Goal: Task Accomplishment & Management: Use online tool/utility

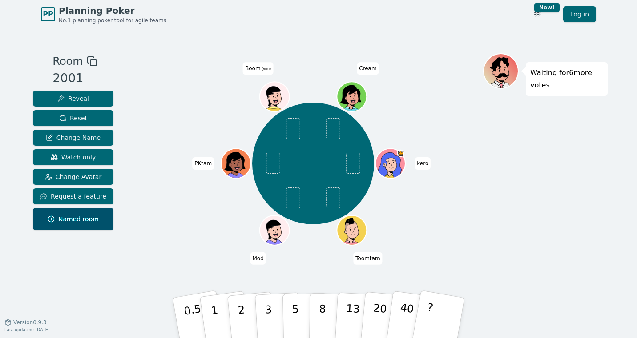
click at [205, 33] on div "Room 2001 Reveal Reset Change Name Watch only Change Avatar Request a feature N…" at bounding box center [318, 175] width 578 height 294
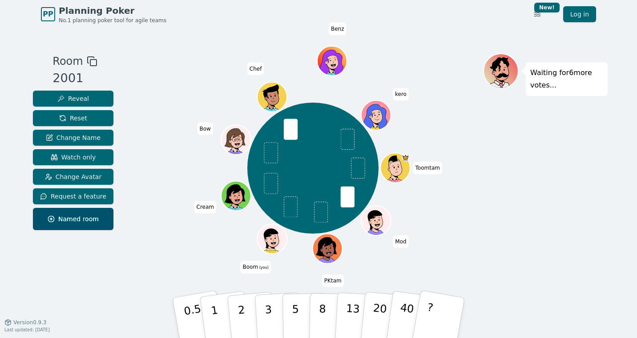
click at [136, 90] on div "Room 2001 Reveal Reset Change Name Watch only Change Avatar Request a feature N…" at bounding box center [318, 175] width 578 height 245
click at [269, 302] on p "3" at bounding box center [269, 319] width 10 height 48
click at [295, 310] on p "5" at bounding box center [296, 318] width 8 height 48
click at [271, 309] on button "3" at bounding box center [278, 318] width 48 height 69
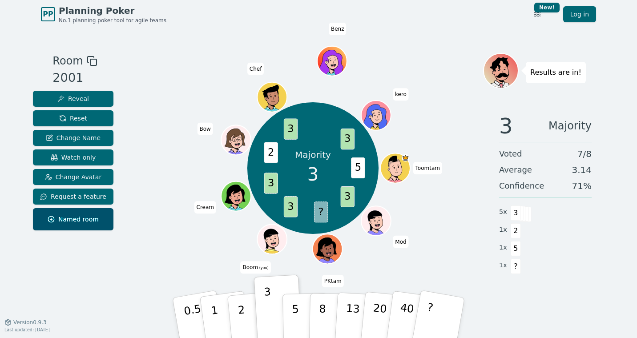
click at [151, 93] on div "Majority 3 5 3 ? 3 3 2 3 3 Toomtam Mod PKtam Boom (you) Cream Bow Chef Benz kero" at bounding box center [313, 168] width 340 height 198
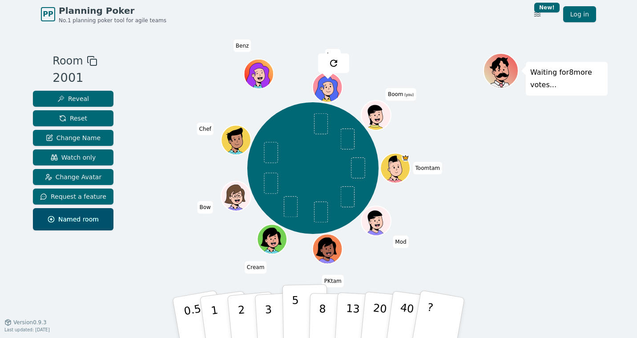
click at [294, 316] on p "5" at bounding box center [296, 318] width 8 height 48
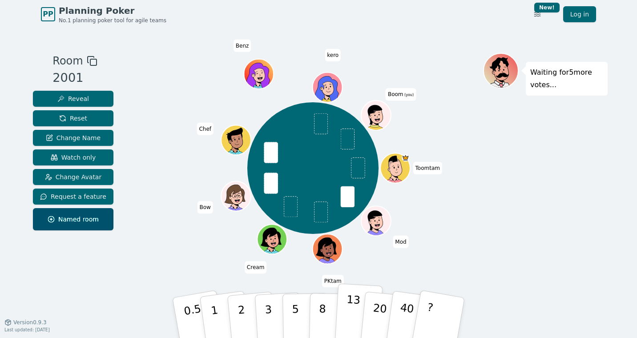
click at [351, 316] on p "13" at bounding box center [352, 317] width 16 height 49
click at [348, 312] on p "13" at bounding box center [352, 317] width 16 height 49
click at [325, 318] on button "8" at bounding box center [332, 318] width 46 height 68
click at [348, 308] on p "13" at bounding box center [352, 317] width 16 height 49
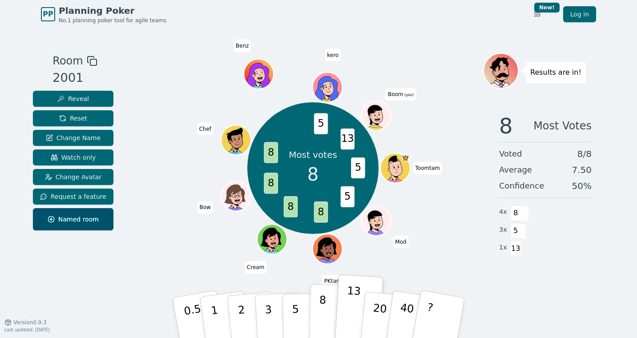
click at [324, 309] on p "8" at bounding box center [322, 317] width 8 height 48
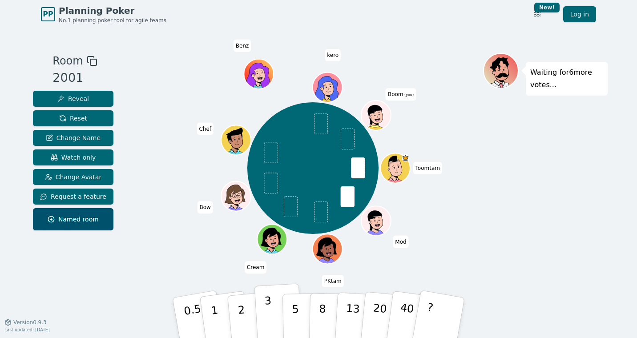
click at [266, 314] on p "3" at bounding box center [269, 318] width 10 height 48
click at [274, 313] on button "3" at bounding box center [278, 317] width 48 height 69
click at [268, 313] on p "3" at bounding box center [269, 318] width 10 height 48
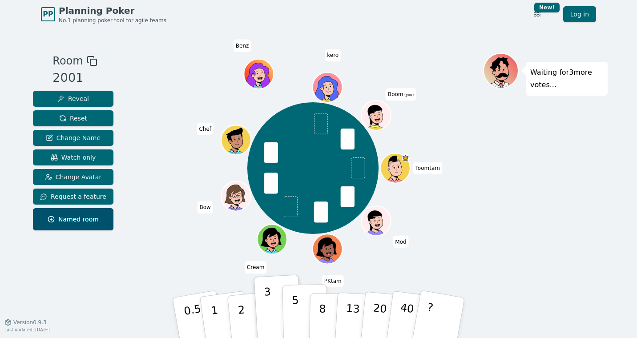
click at [295, 314] on p "5" at bounding box center [296, 318] width 8 height 48
click at [170, 145] on div "Toomtam Mod PKtam Cream Bow Chef Benz kero Boom (you)" at bounding box center [313, 168] width 340 height 198
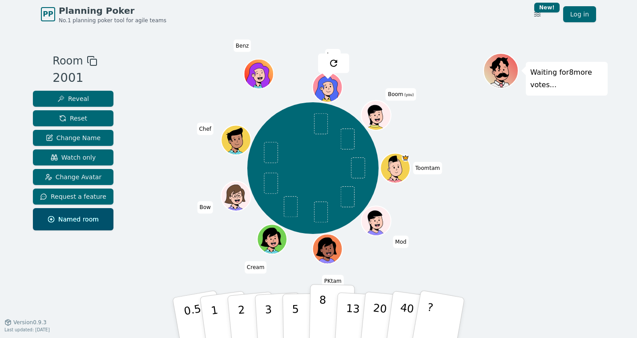
click at [322, 310] on p "8" at bounding box center [322, 317] width 8 height 48
